Goal: Task Accomplishment & Management: Use online tool/utility

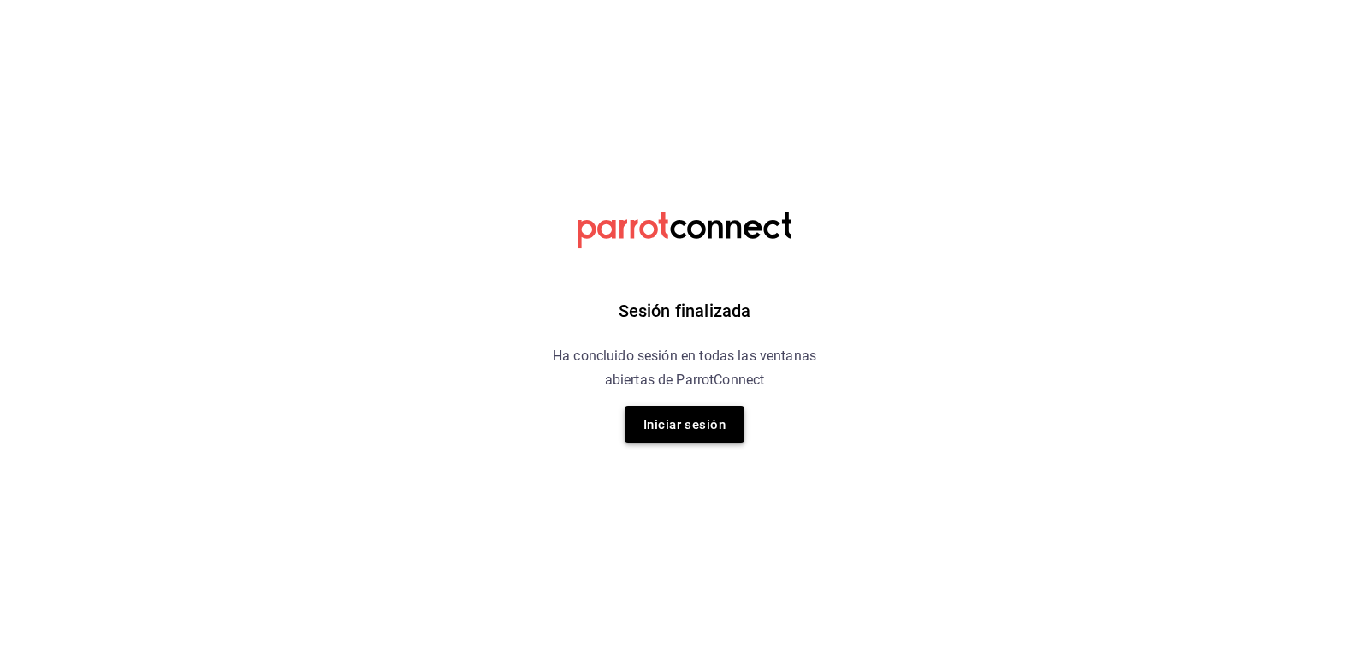
click at [639, 416] on button "Iniciar sesión" at bounding box center [685, 424] width 120 height 37
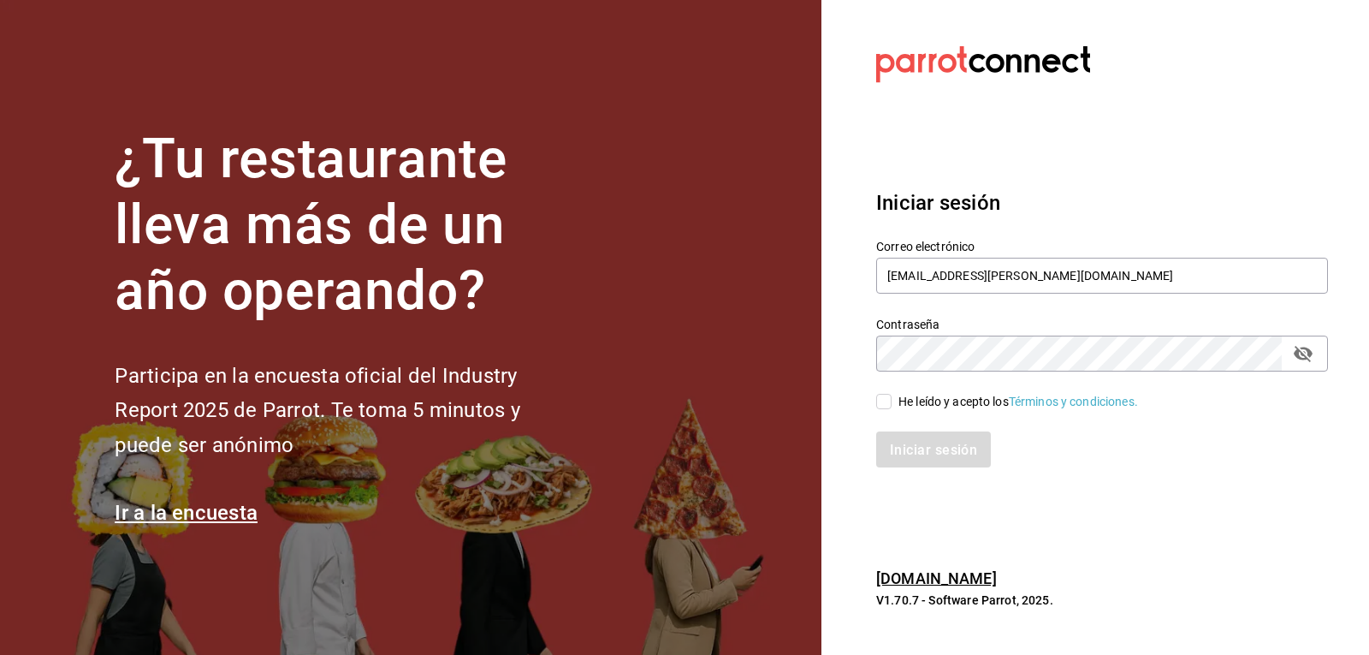
drag, startPoint x: 885, startPoint y: 404, endPoint x: 902, endPoint y: 418, distance: 21.9
click at [886, 407] on input "He leído y acepto los Términos y condiciones." at bounding box center [883, 401] width 15 height 15
checkbox input "true"
click at [933, 454] on font "Iniciar sesión" at bounding box center [934, 449] width 87 height 16
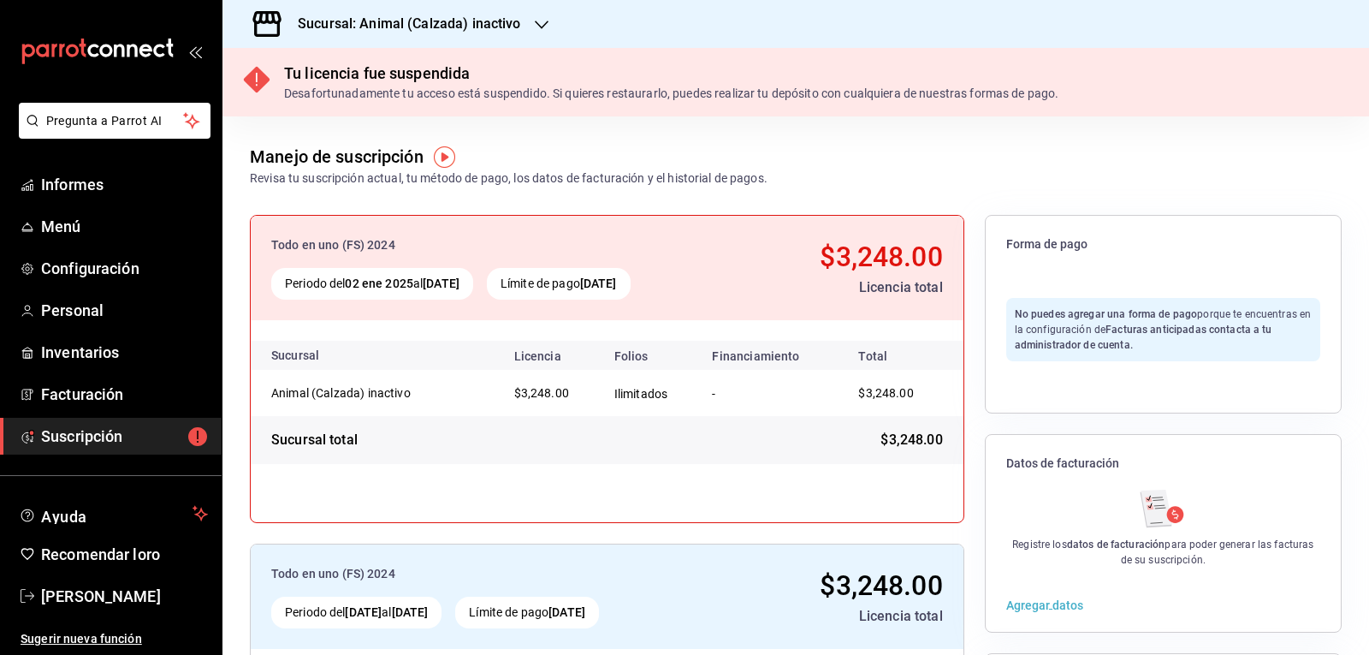
click at [546, 22] on icon "button" at bounding box center [542, 25] width 14 height 14
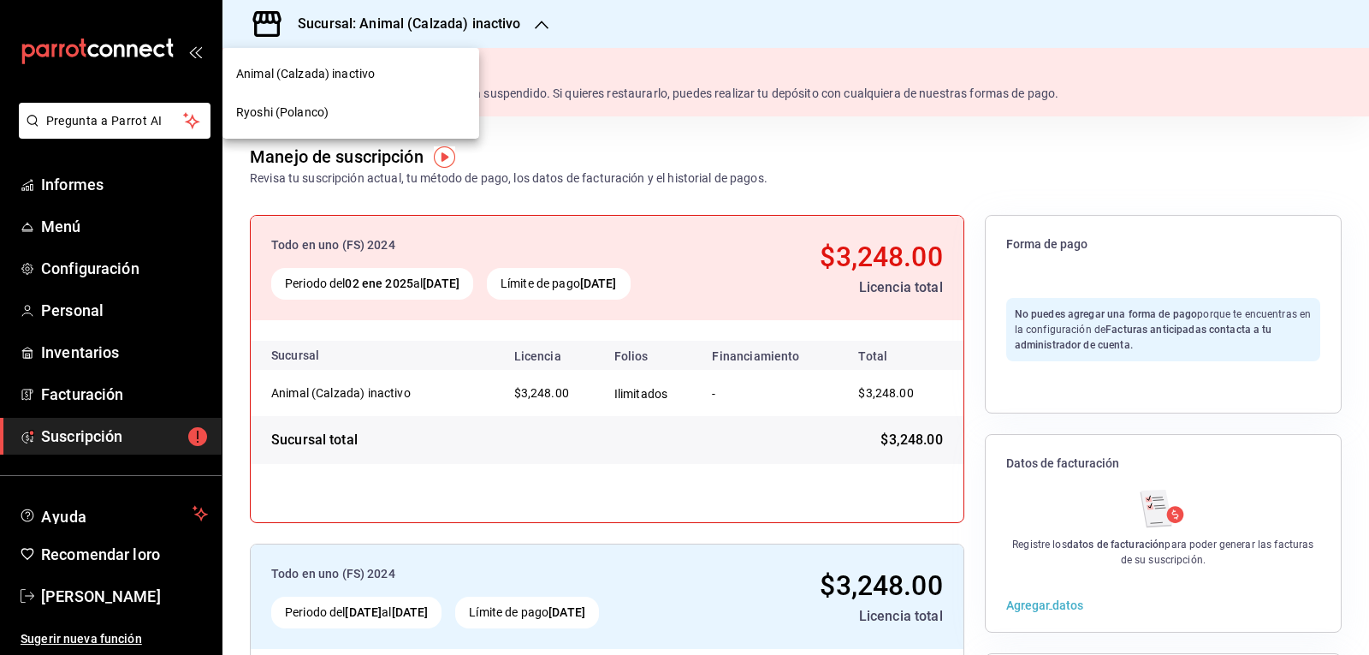
click at [316, 115] on font "Ryoshi (Polanco)" at bounding box center [282, 112] width 92 height 14
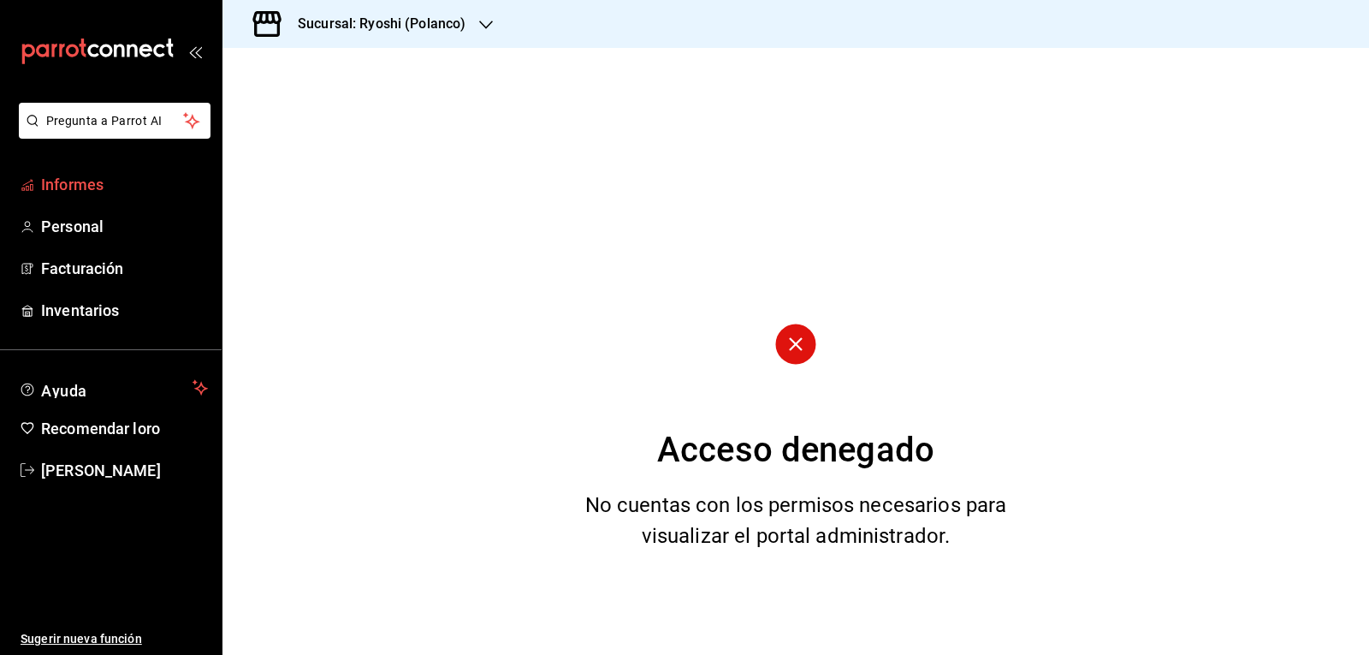
click at [94, 183] on font "Informes" at bounding box center [72, 184] width 62 height 18
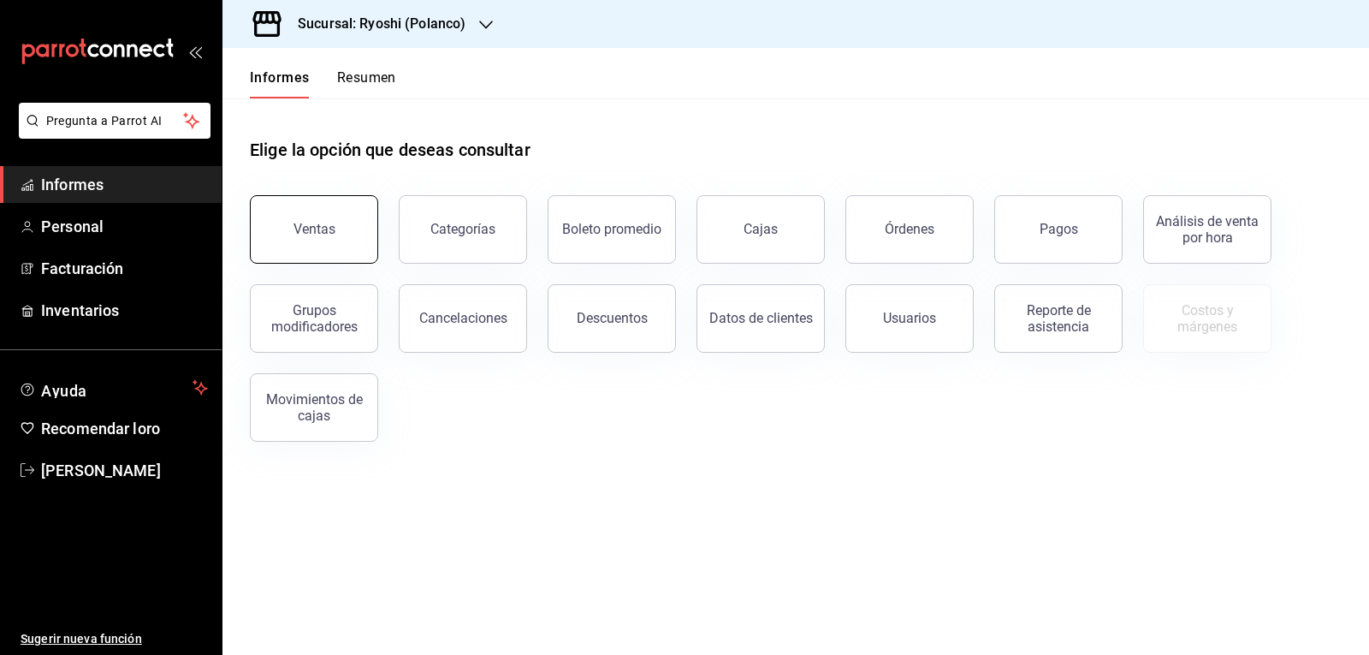
click at [321, 224] on font "Ventas" at bounding box center [315, 229] width 42 height 16
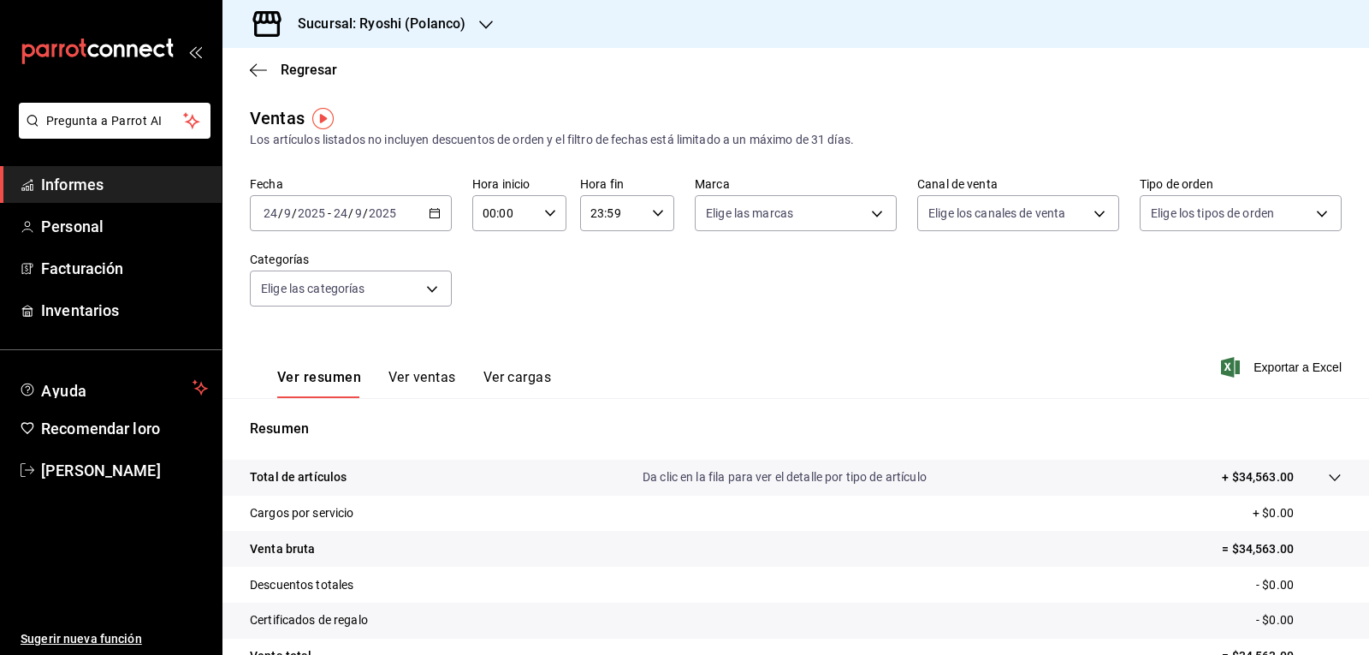
click at [550, 213] on icon "button" at bounding box center [550, 213] width 12 height 12
click at [490, 296] on font "05" at bounding box center [493, 291] width 14 height 14
type input "05:00"
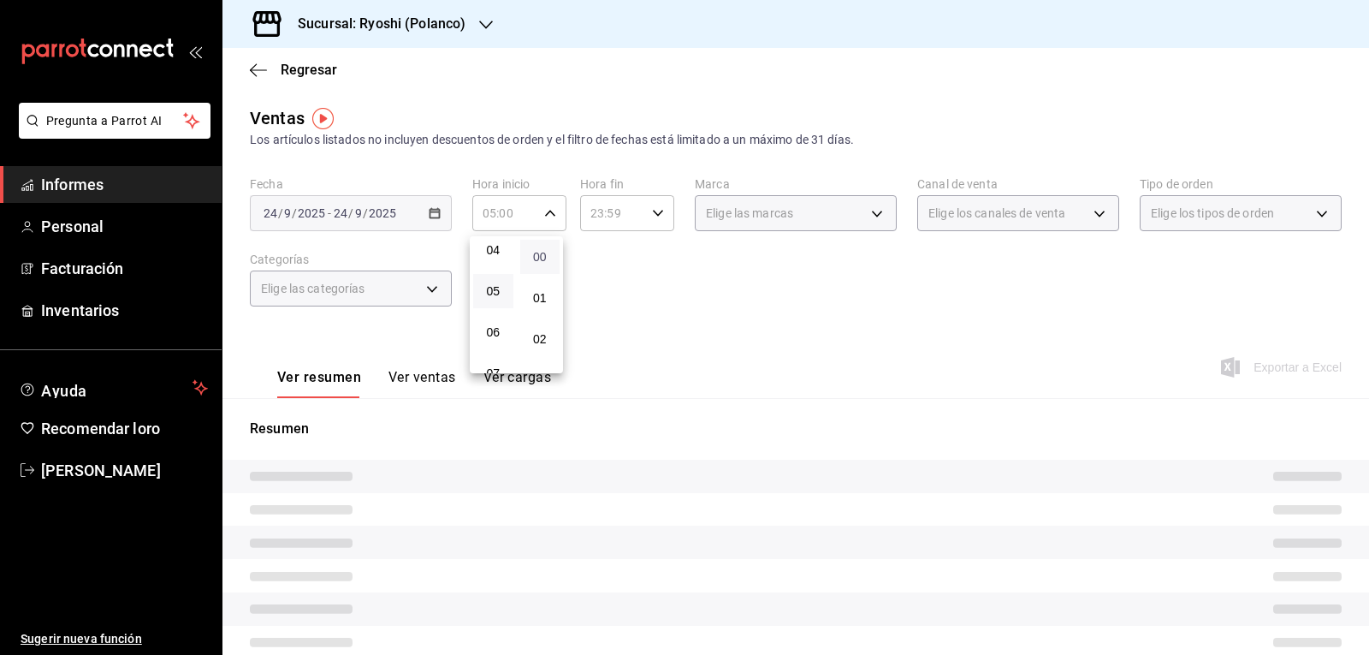
click at [547, 258] on span "00" at bounding box center [541, 257] width 20 height 14
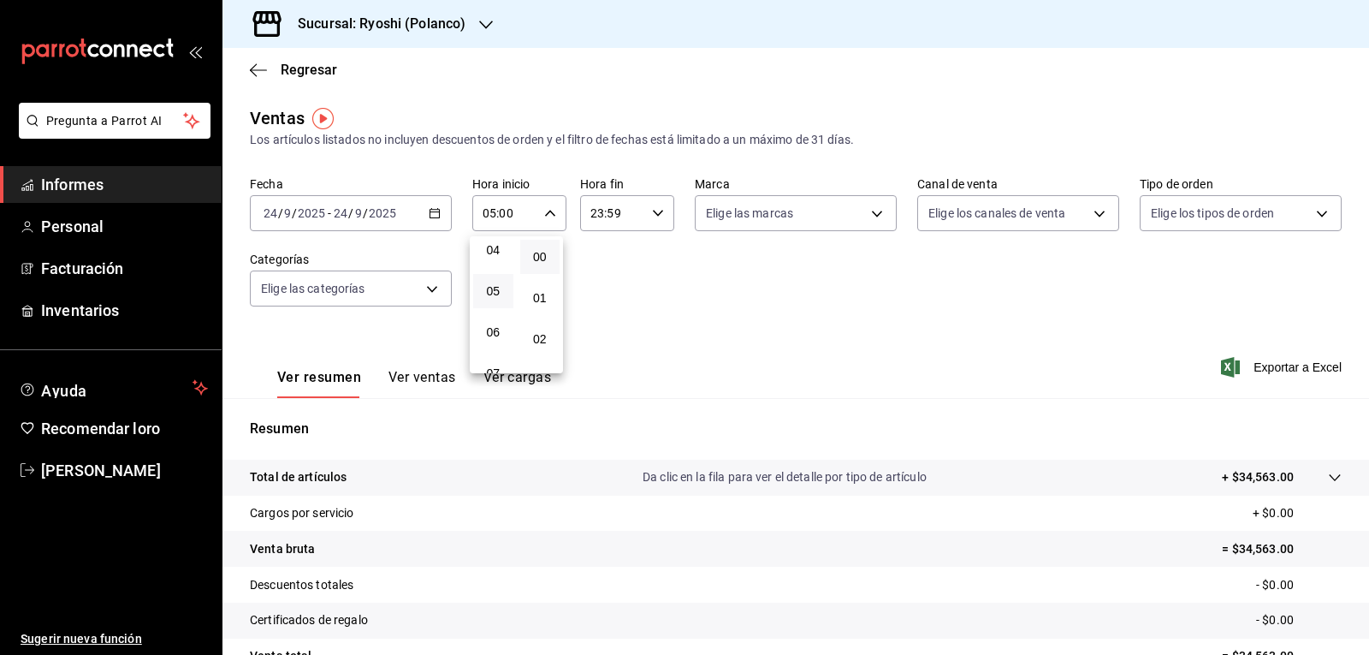
click at [656, 214] on div at bounding box center [684, 327] width 1369 height 655
click at [656, 214] on icon "button" at bounding box center [658, 213] width 12 height 12
click at [595, 296] on font "05" at bounding box center [599, 298] width 14 height 14
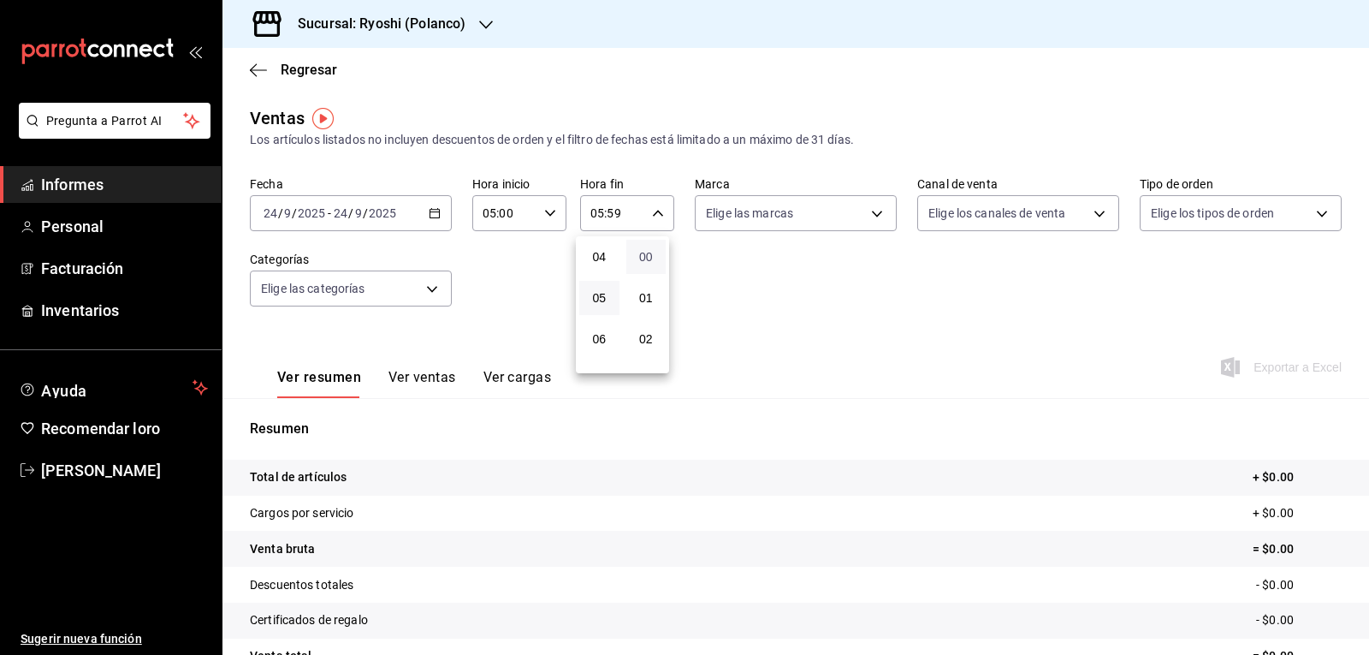
click at [645, 260] on font "00" at bounding box center [646, 257] width 14 height 14
type input "05:00"
click at [432, 217] on div at bounding box center [684, 327] width 1369 height 655
click at [432, 211] on icon "button" at bounding box center [435, 213] width 12 height 12
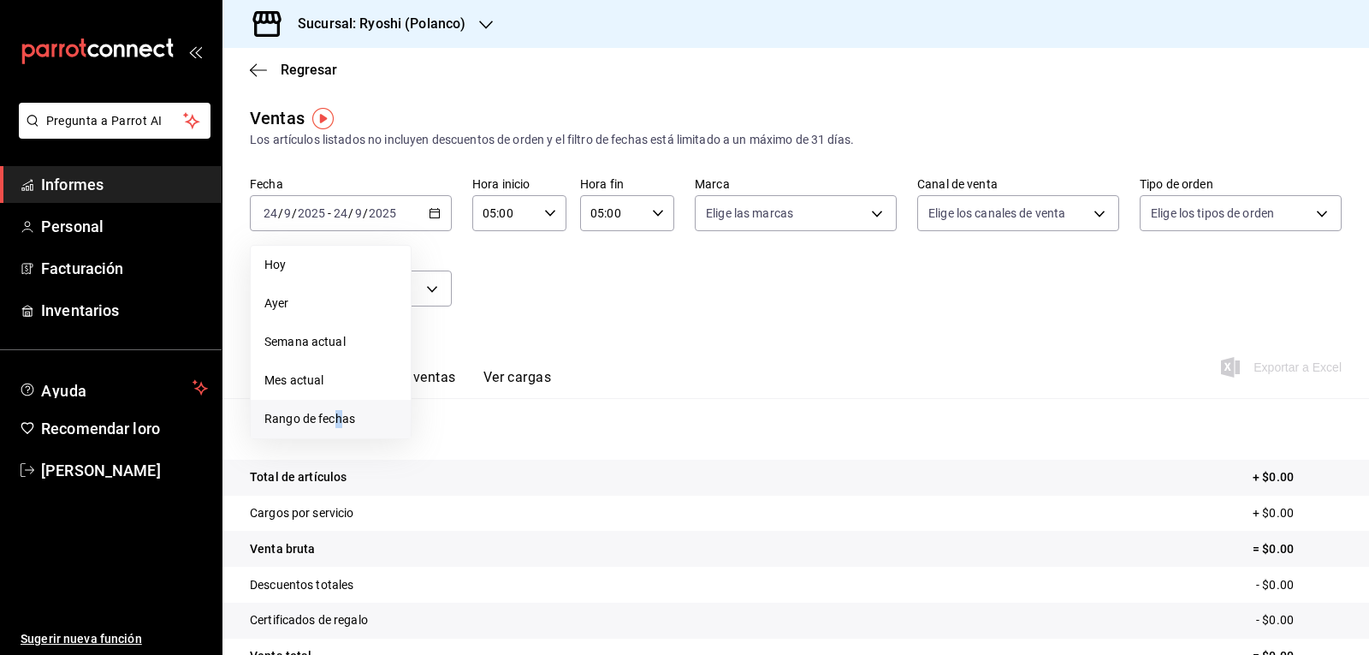
click at [339, 414] on font "Rango de fechas" at bounding box center [309, 419] width 91 height 14
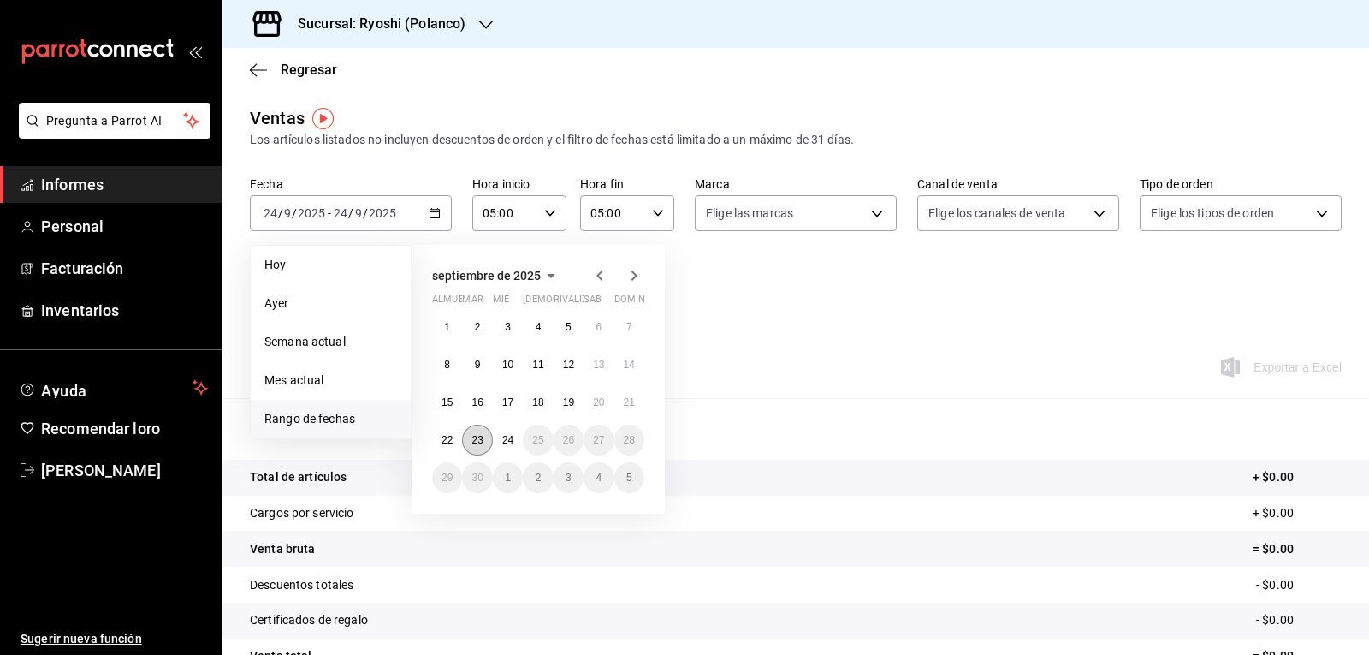
click at [475, 442] on font "23" at bounding box center [477, 440] width 11 height 12
click at [514, 447] on button "24" at bounding box center [508, 440] width 30 height 31
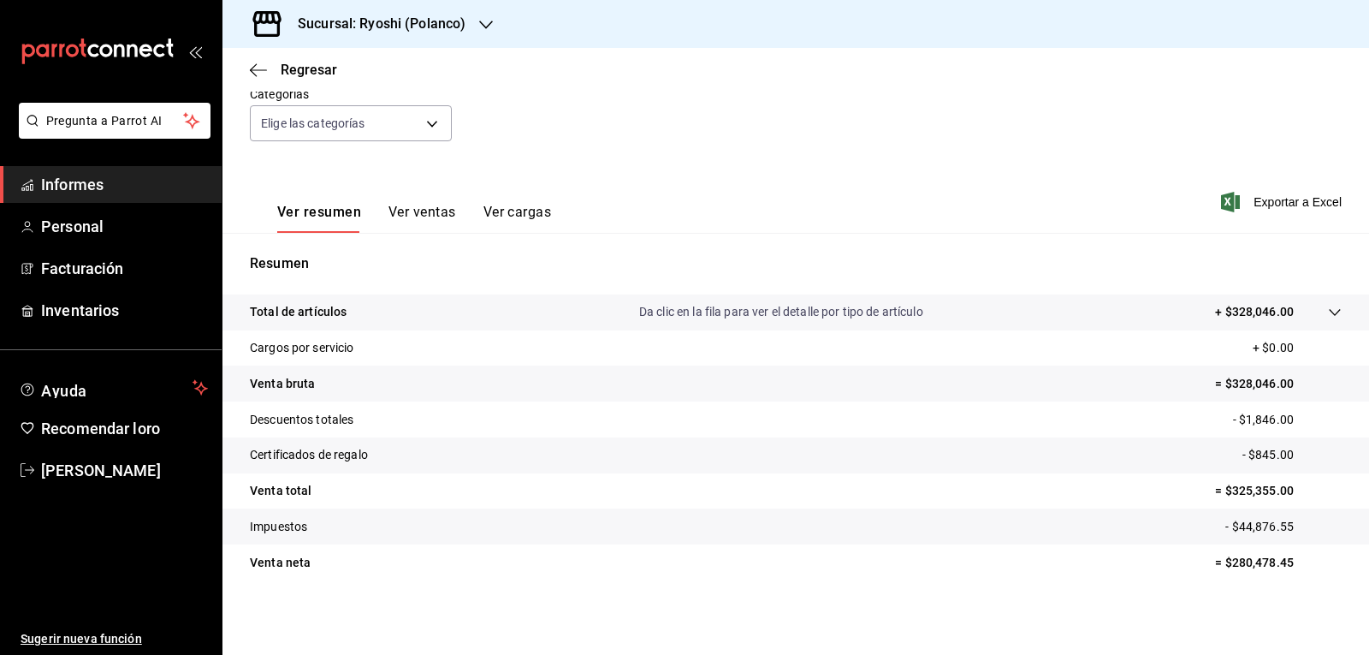
scroll to position [166, 0]
